Goal: Information Seeking & Learning: Find specific page/section

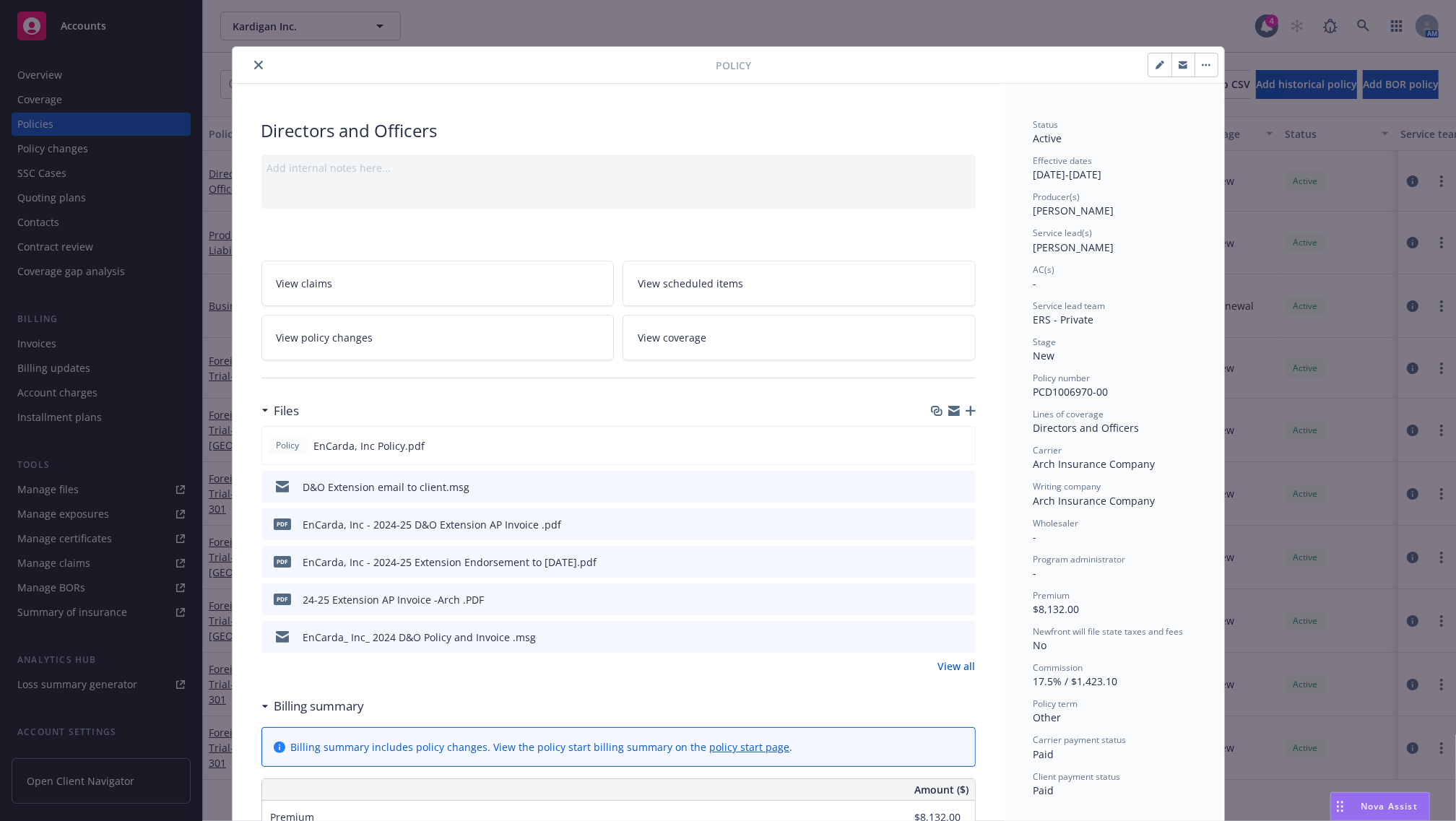
click at [254, 71] on button "close" at bounding box center [258, 65] width 17 height 17
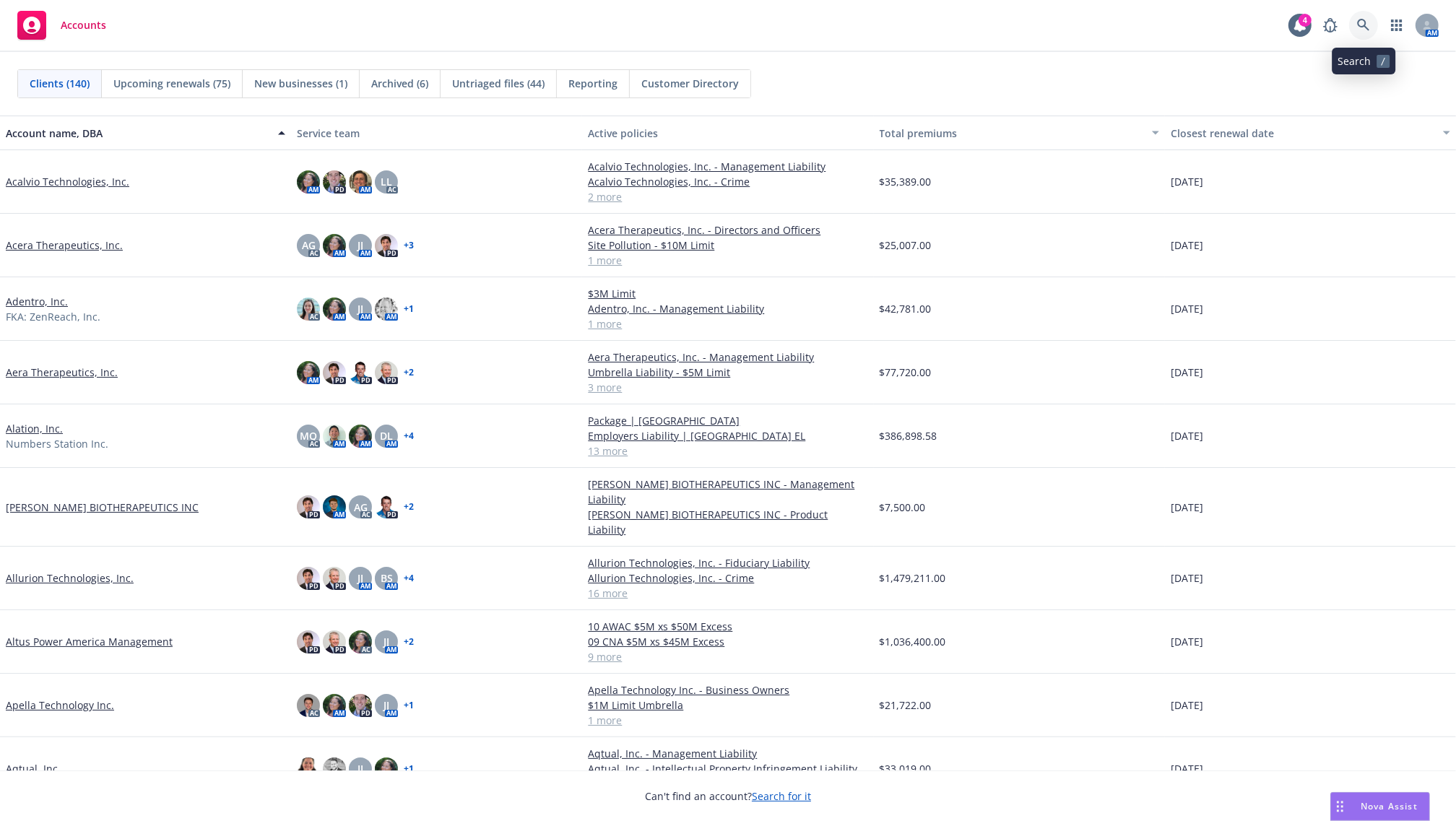
click at [1361, 20] on icon at bounding box center [1362, 25] width 12 height 12
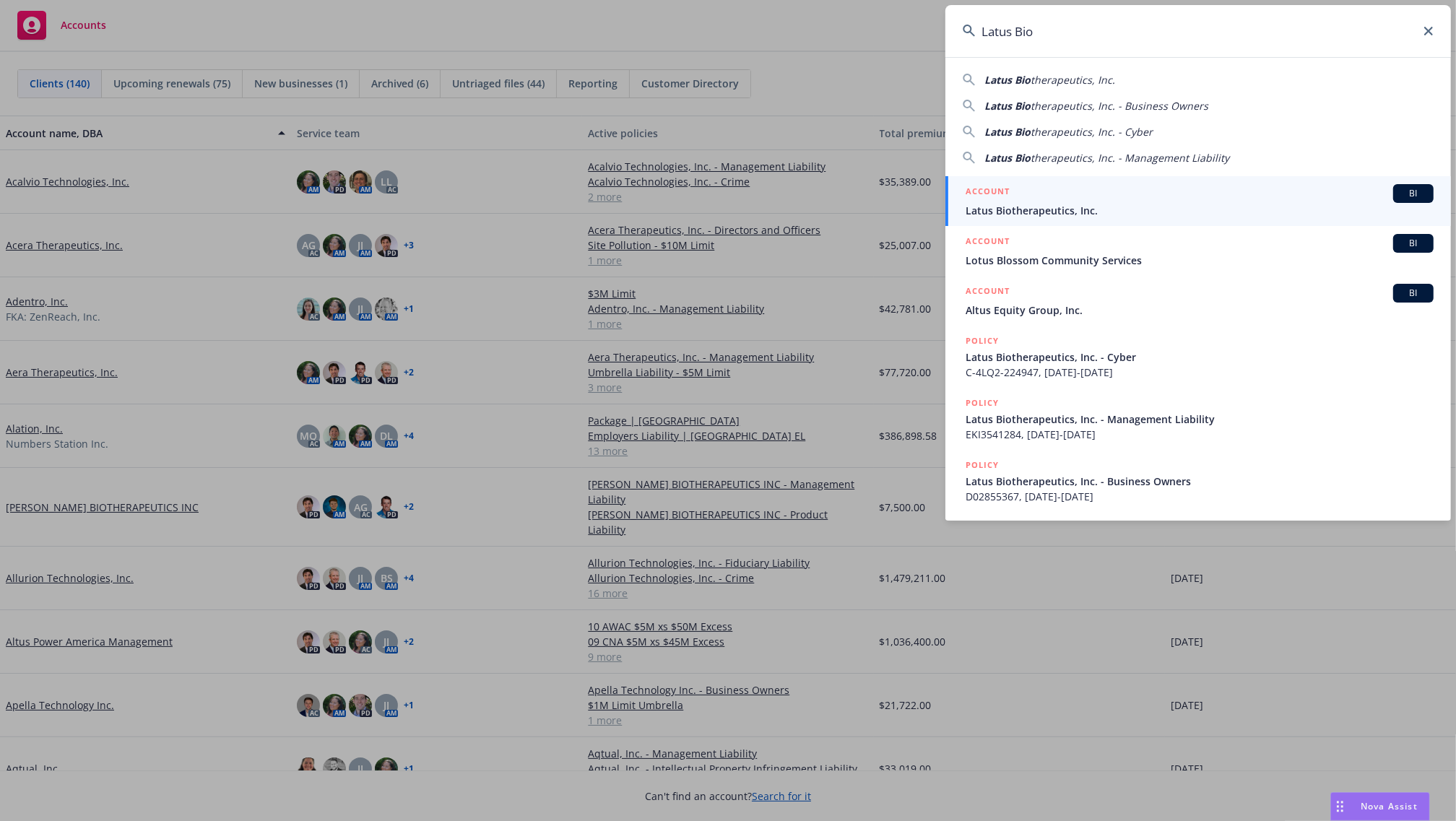
type input "Latus Bio"
click at [1031, 207] on span "Latus Biotherapeutics, Inc." at bounding box center [1199, 211] width 468 height 15
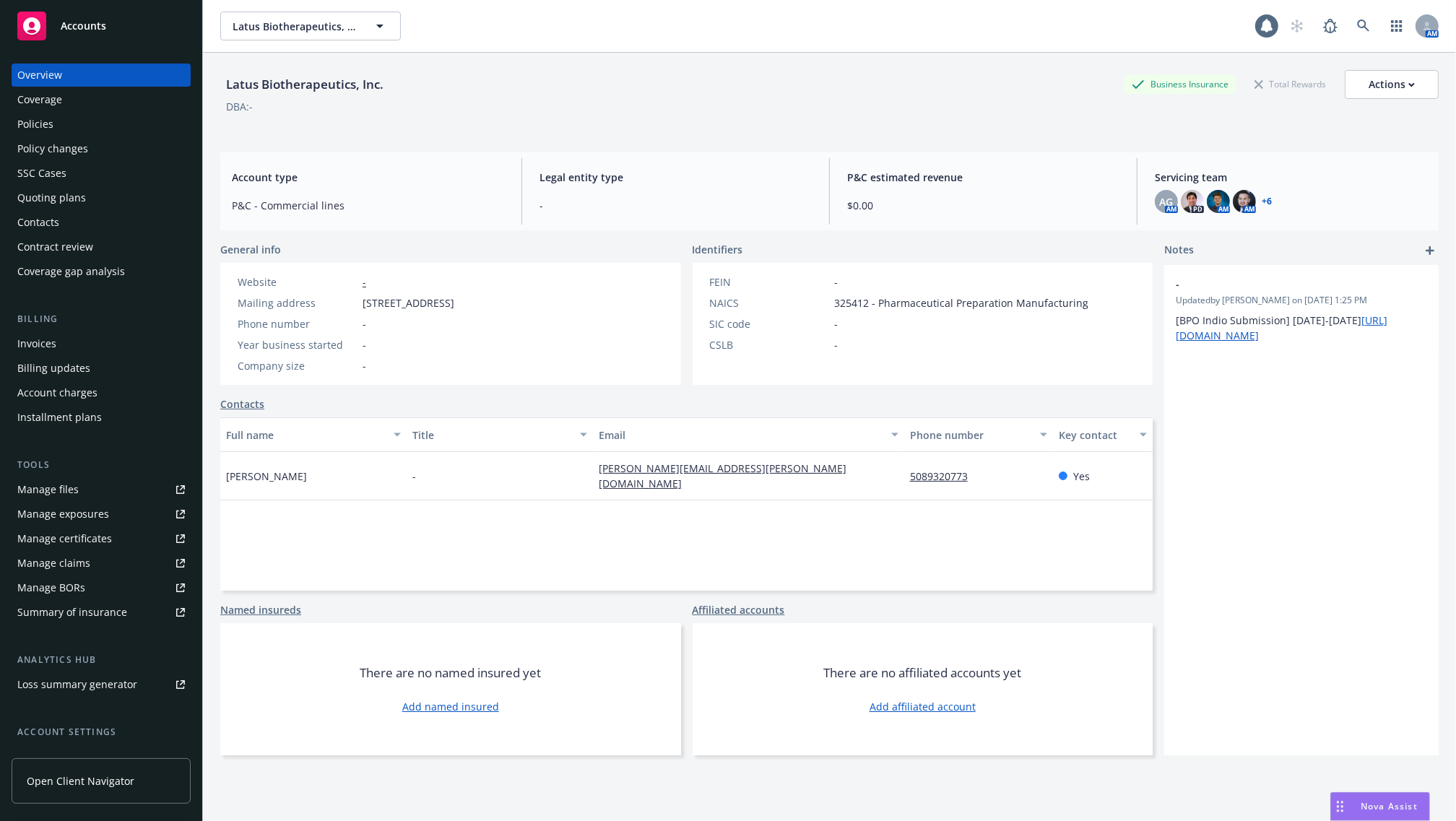
click at [45, 128] on div "Policies" at bounding box center [35, 124] width 36 height 23
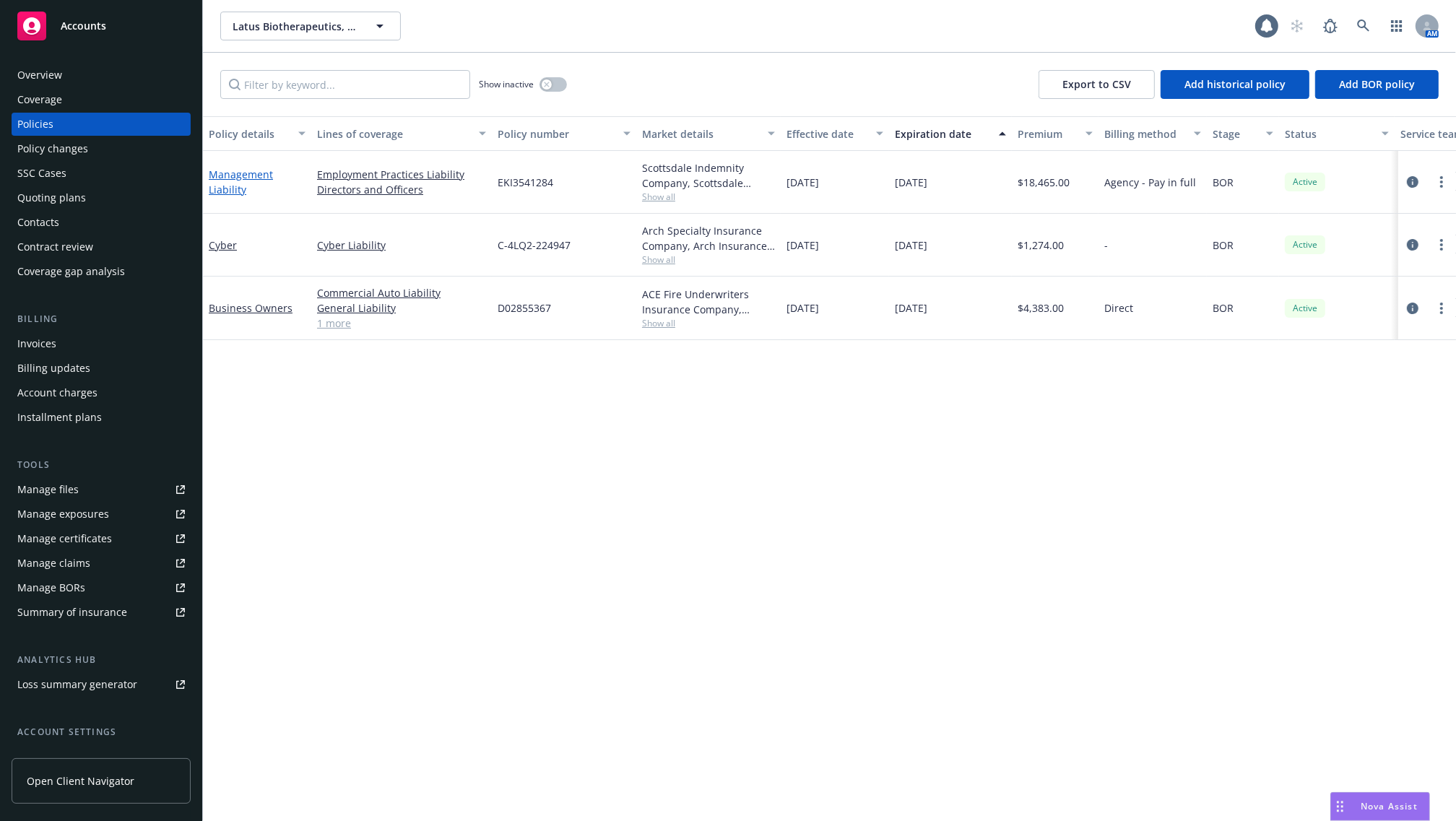
click at [218, 182] on link "Management Liability" at bounding box center [241, 181] width 65 height 28
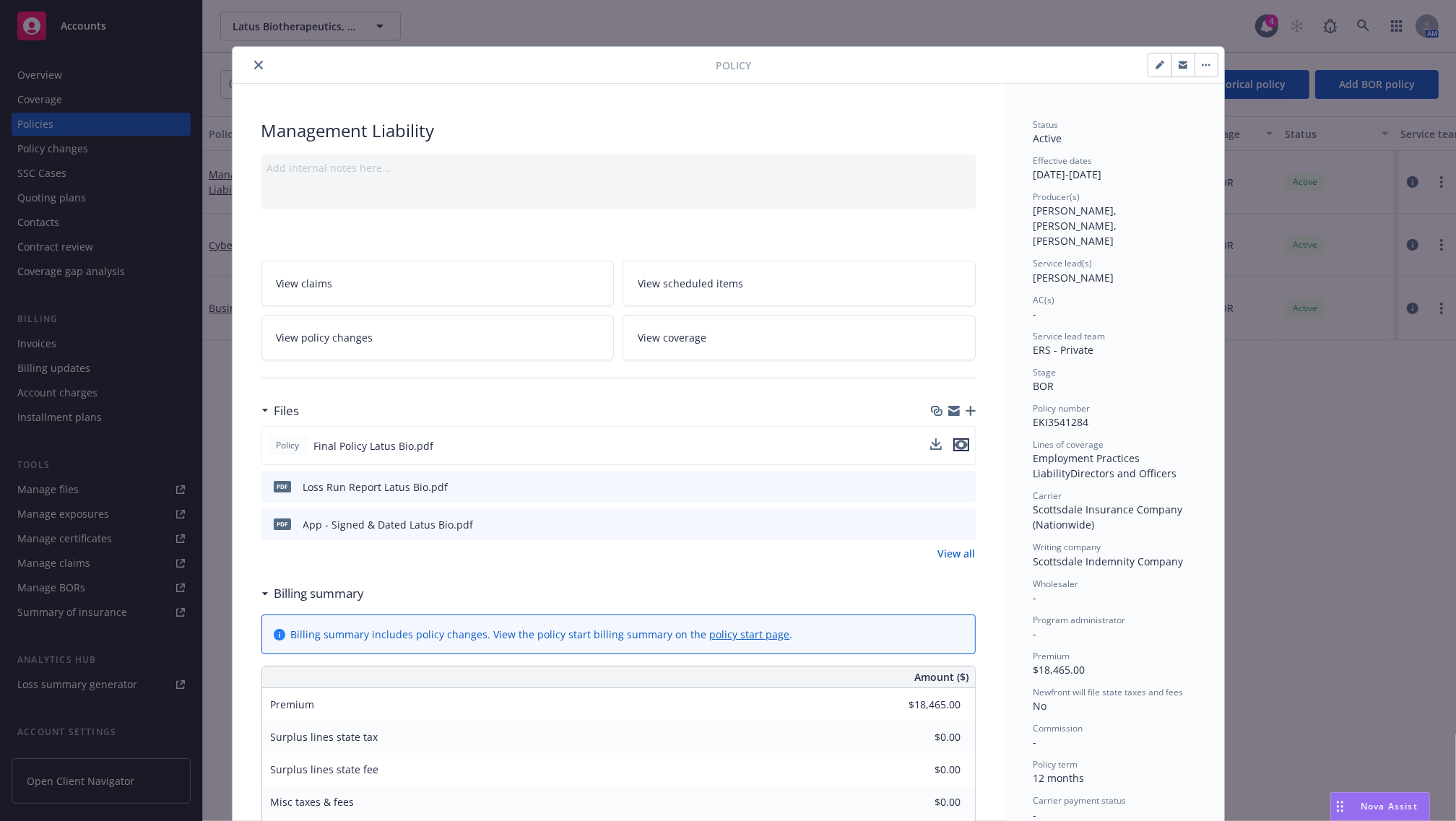
click at [955, 445] on icon "preview file" at bounding box center [961, 444] width 13 height 10
click at [250, 62] on button "close" at bounding box center [258, 65] width 17 height 17
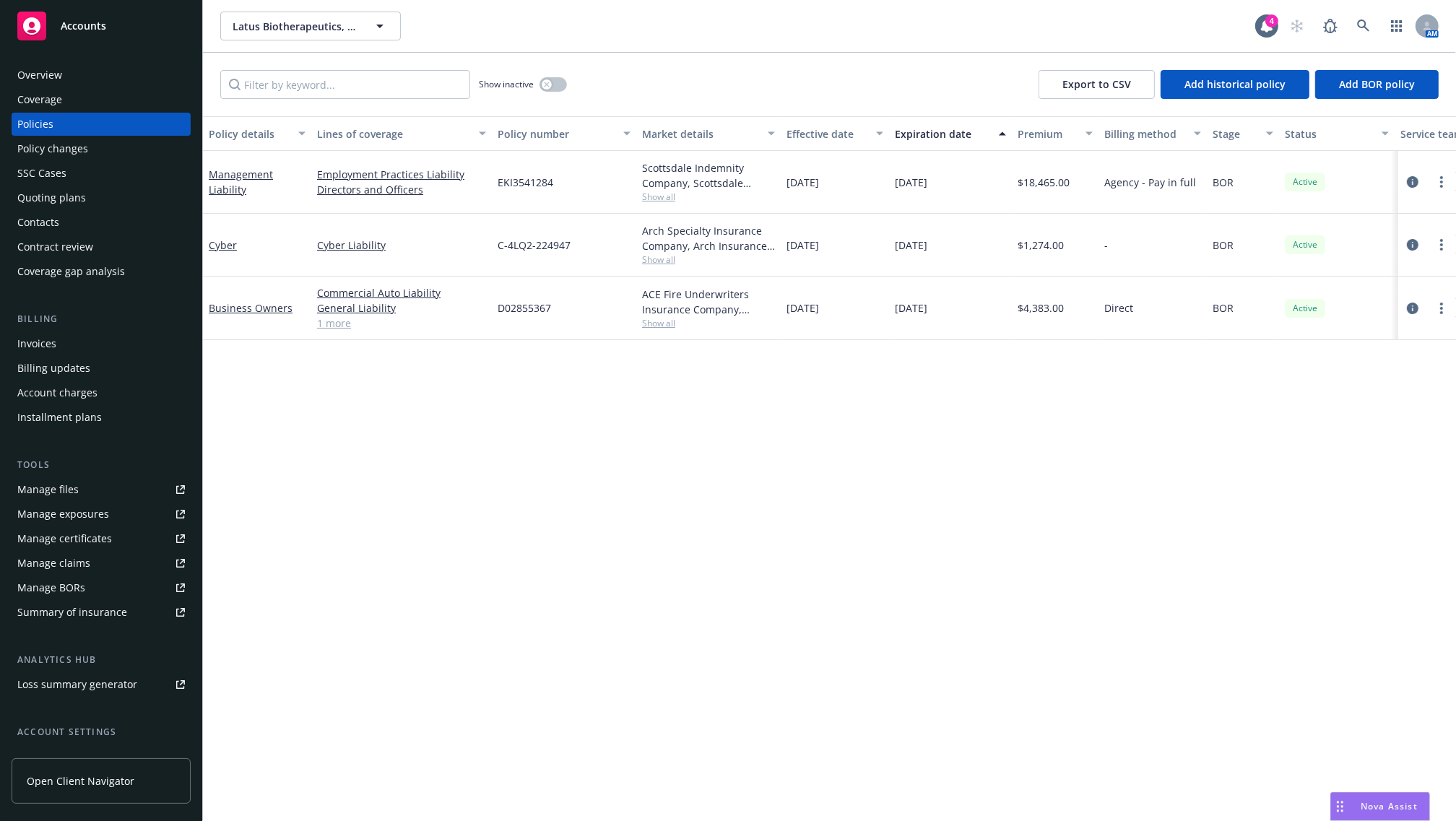
click at [41, 26] on rect at bounding box center [31, 26] width 28 height 28
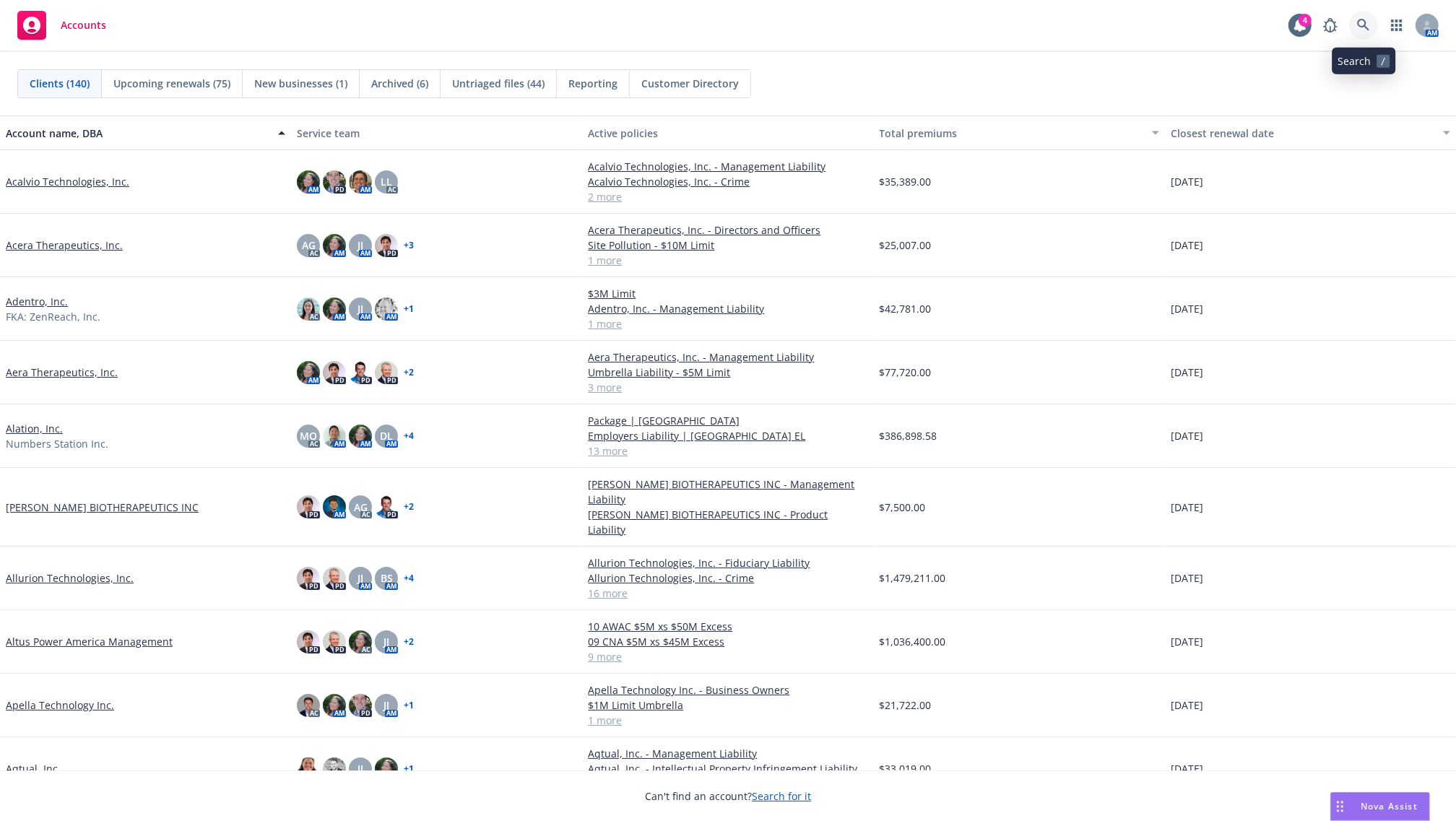
click at [1362, 29] on icon at bounding box center [1363, 26] width 13 height 13
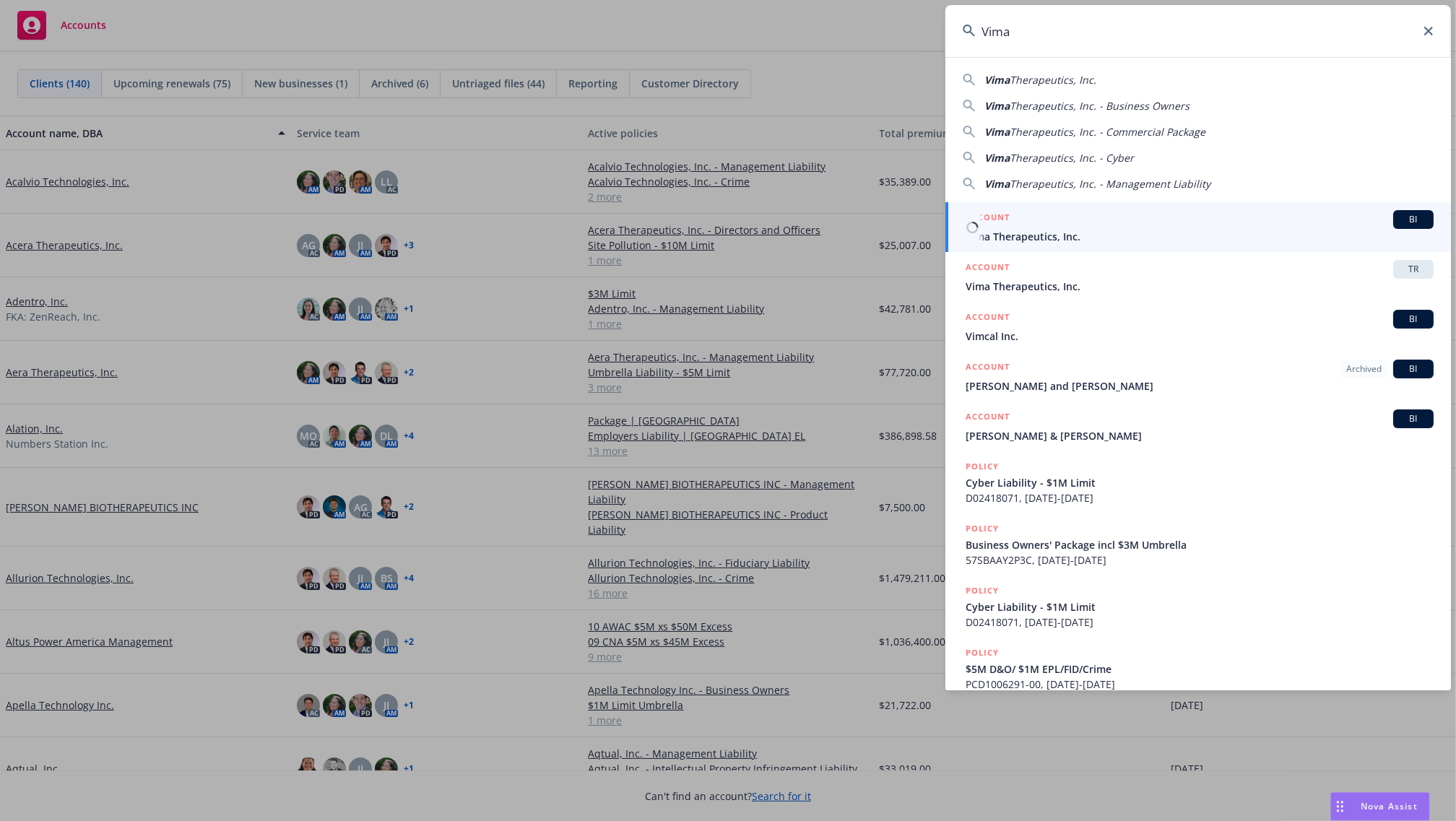
type input "Vima"
click at [999, 216] on h5 "ACCOUNT" at bounding box center [987, 218] width 44 height 17
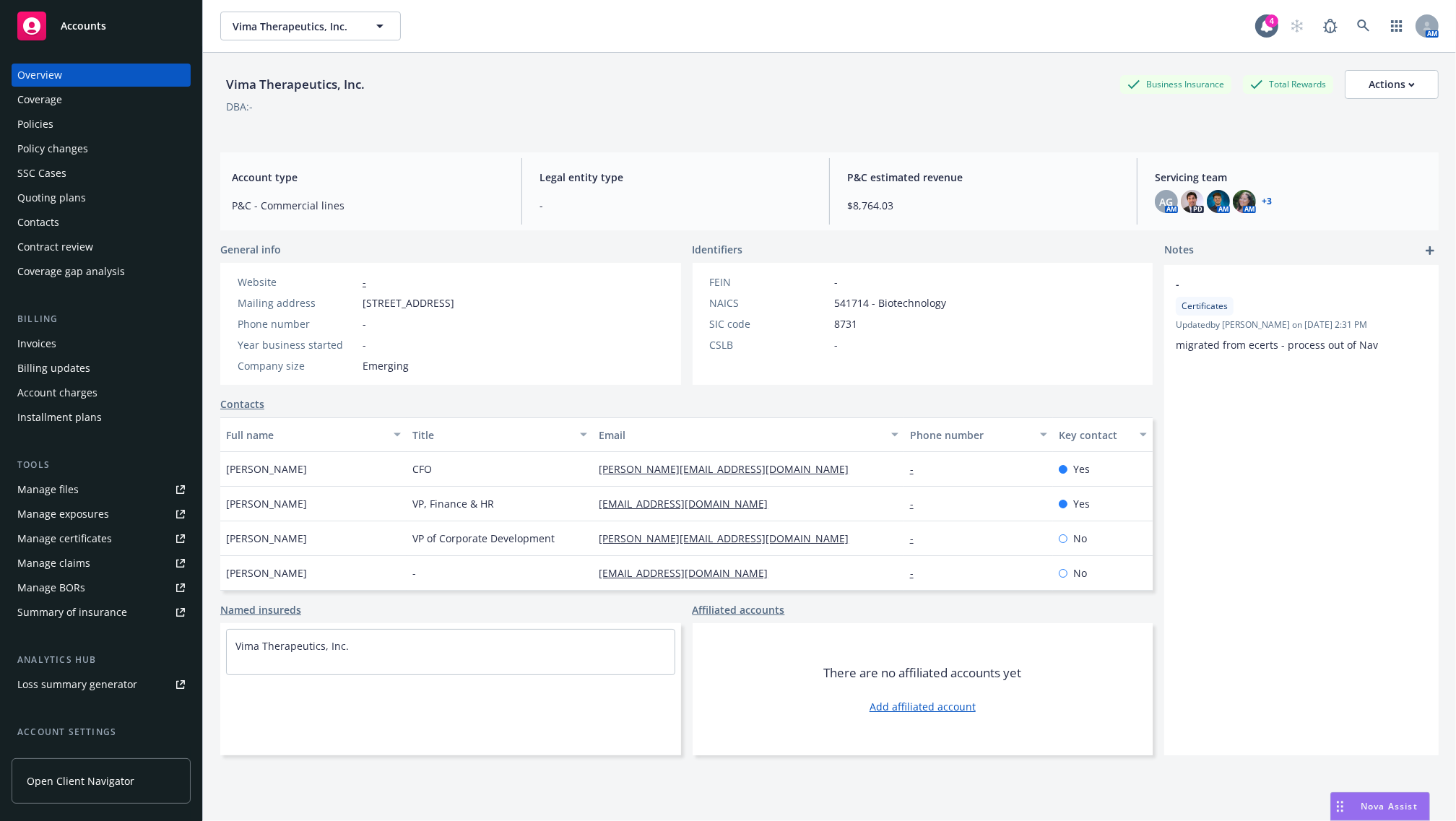
click at [62, 128] on div "Policies" at bounding box center [101, 124] width 167 height 23
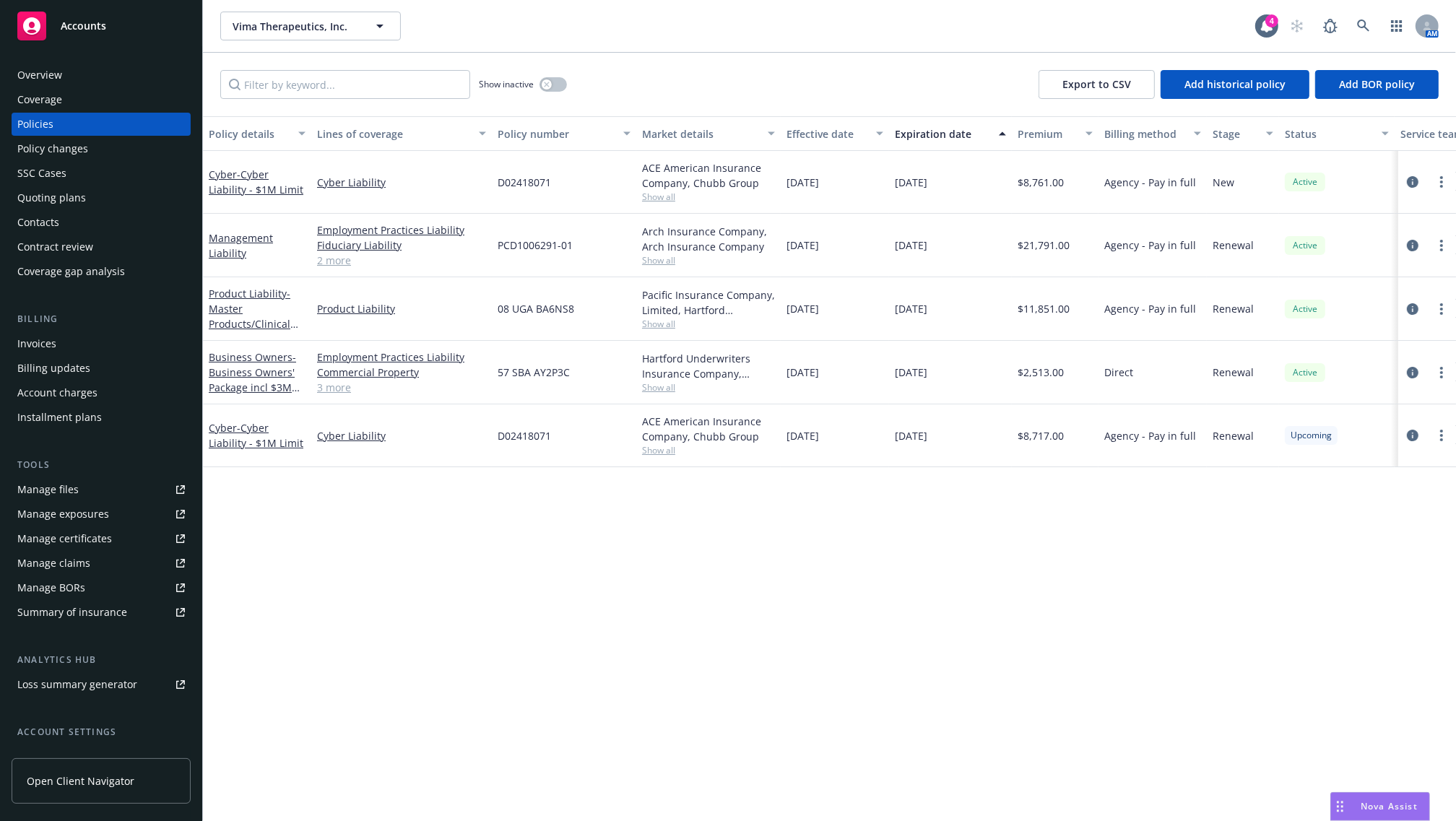
click at [433, 584] on div "Policy details Lines of coverage Policy number Market details Effective date Ex…" at bounding box center [830, 468] width 1253 height 704
click at [236, 233] on link "Management Liability" at bounding box center [241, 245] width 65 height 28
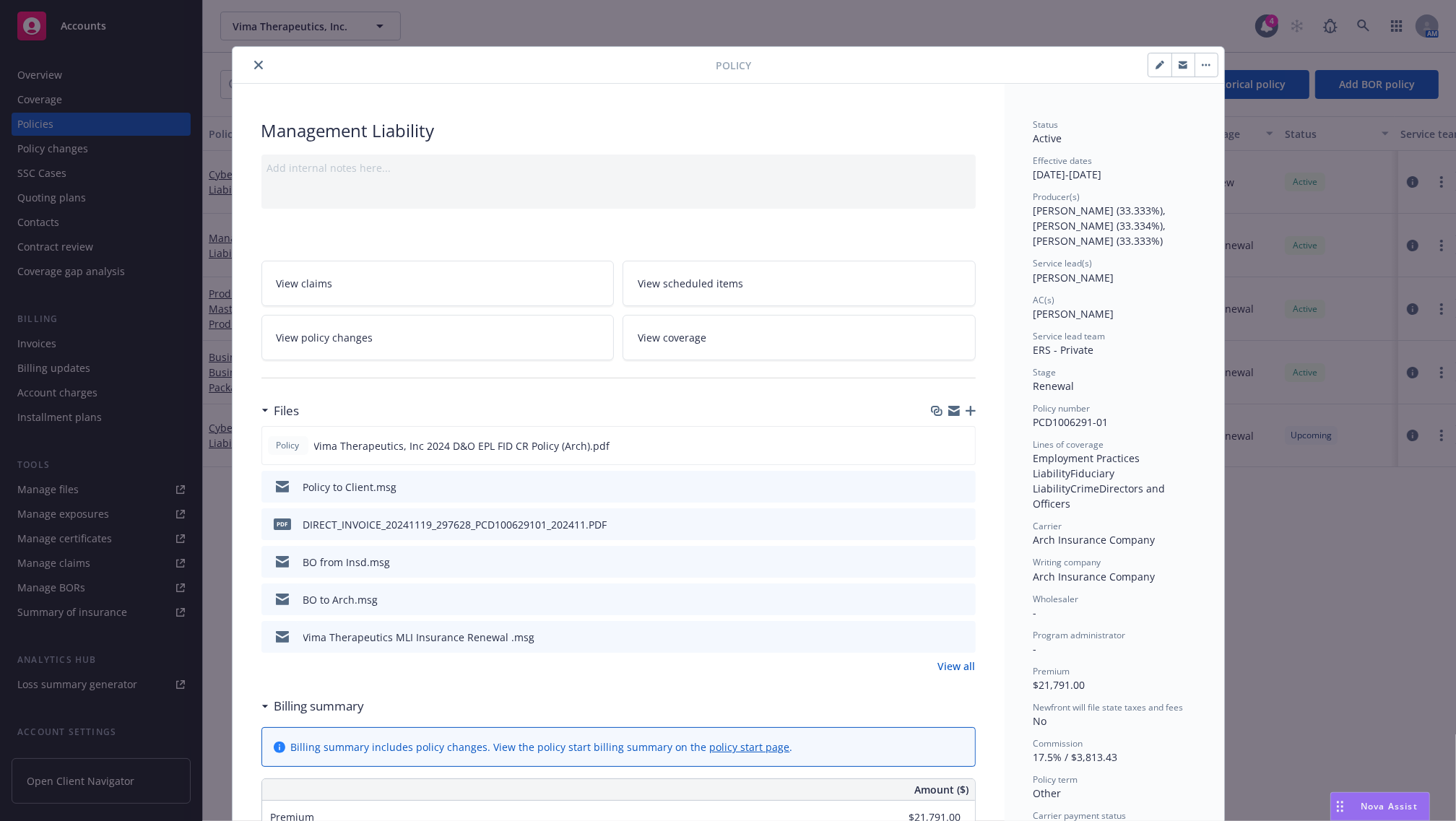
drag, startPoint x: 252, startPoint y: 62, endPoint x: 358, endPoint y: 264, distance: 228.1
click at [254, 62] on icon "close" at bounding box center [258, 65] width 9 height 9
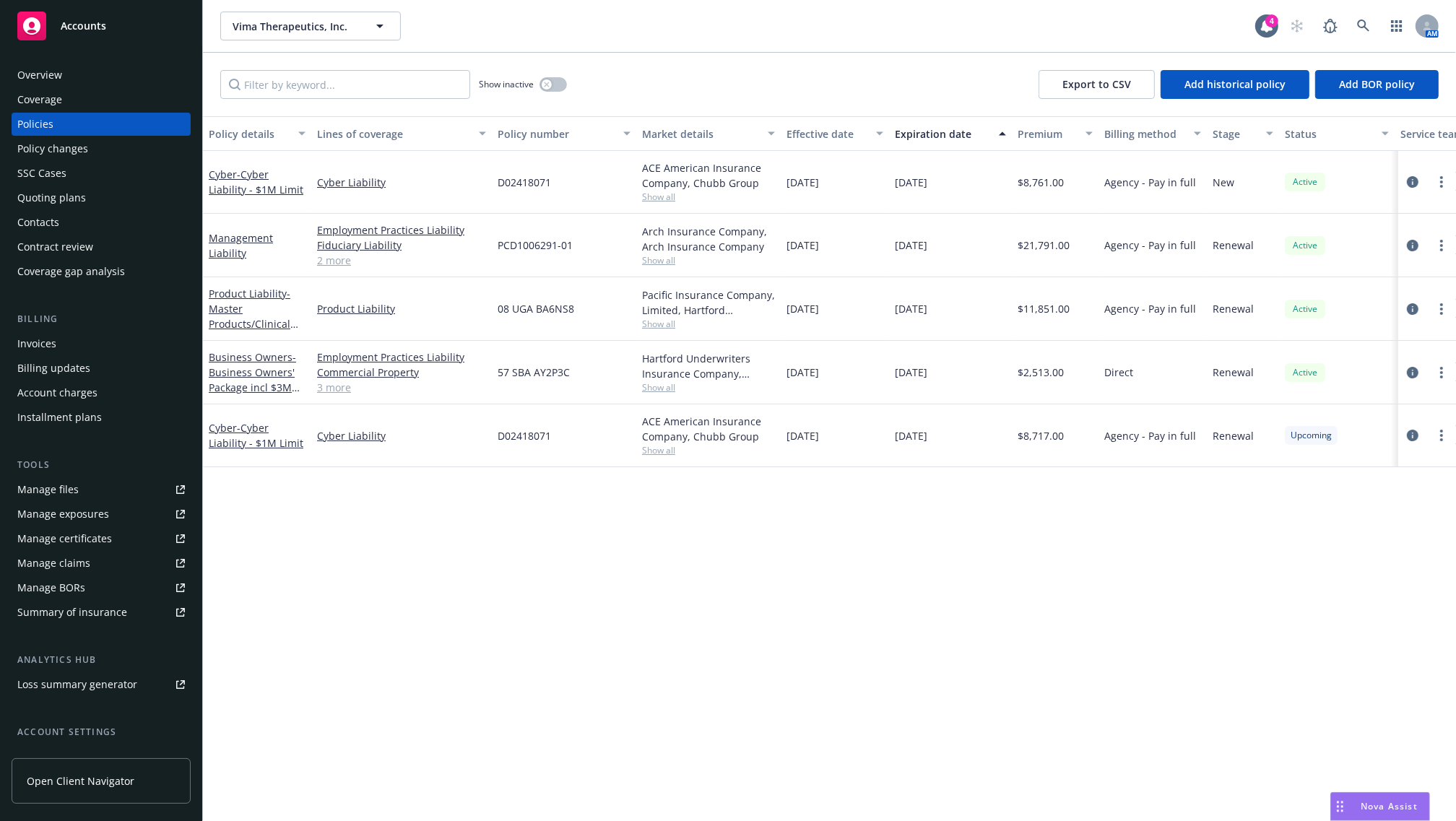
click at [896, 569] on div "Policy details Lines of coverage Policy number Market details Effective date Ex…" at bounding box center [830, 468] width 1253 height 704
click at [679, 654] on div "Policy details Lines of coverage Policy number Market details Effective date Ex…" at bounding box center [830, 468] width 1253 height 704
click at [560, 623] on div "Policy details Lines of coverage Policy number Market details Effective date Ex…" at bounding box center [830, 468] width 1253 height 704
click at [925, 246] on span "11/27/2025" at bounding box center [910, 245] width 32 height 15
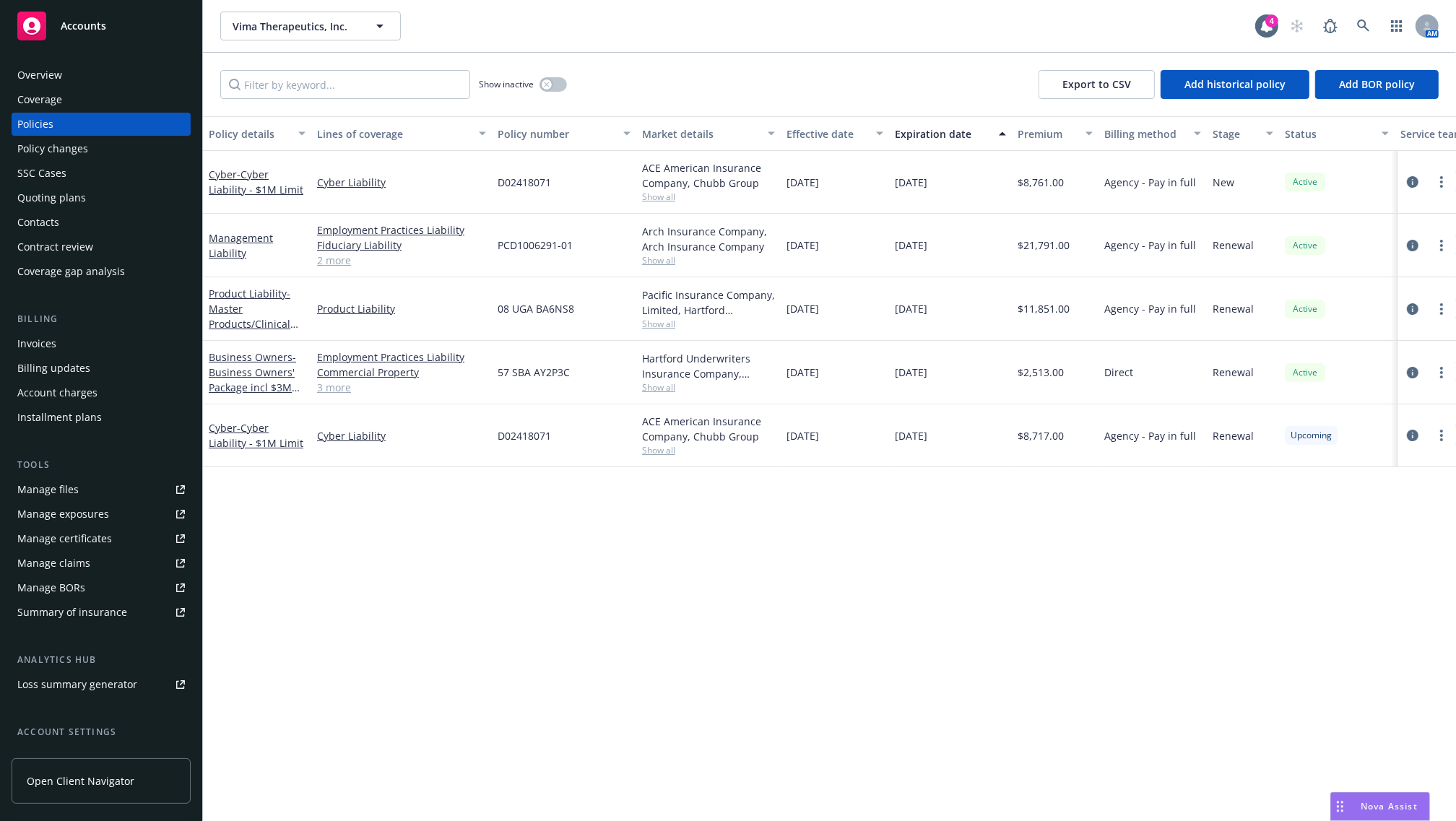
click at [925, 246] on span "11/27/2025" at bounding box center [910, 245] width 32 height 15
